Goal: Task Accomplishment & Management: Manage account settings

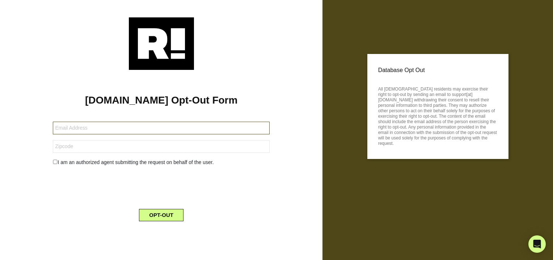
click at [119, 130] on input "text" at bounding box center [161, 128] width 217 height 13
type input "[EMAIL_ADDRESS][DOMAIN_NAME]"
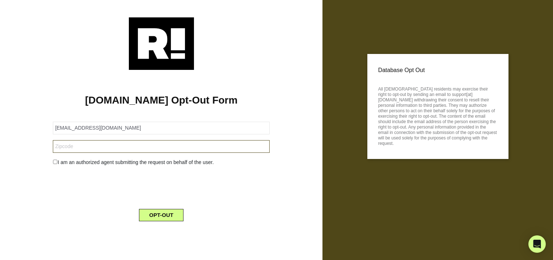
click at [115, 147] on input "text" at bounding box center [161, 146] width 217 height 13
type input "25181"
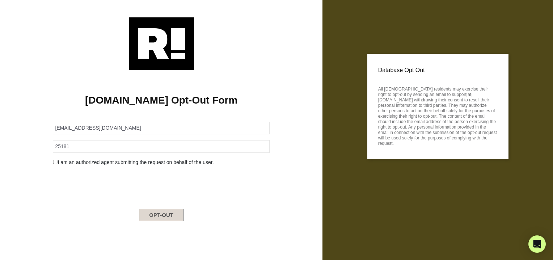
click at [166, 213] on button "OPT-OUT" at bounding box center [161, 215] width 45 height 12
